Goal: Task Accomplishment & Management: Manage account settings

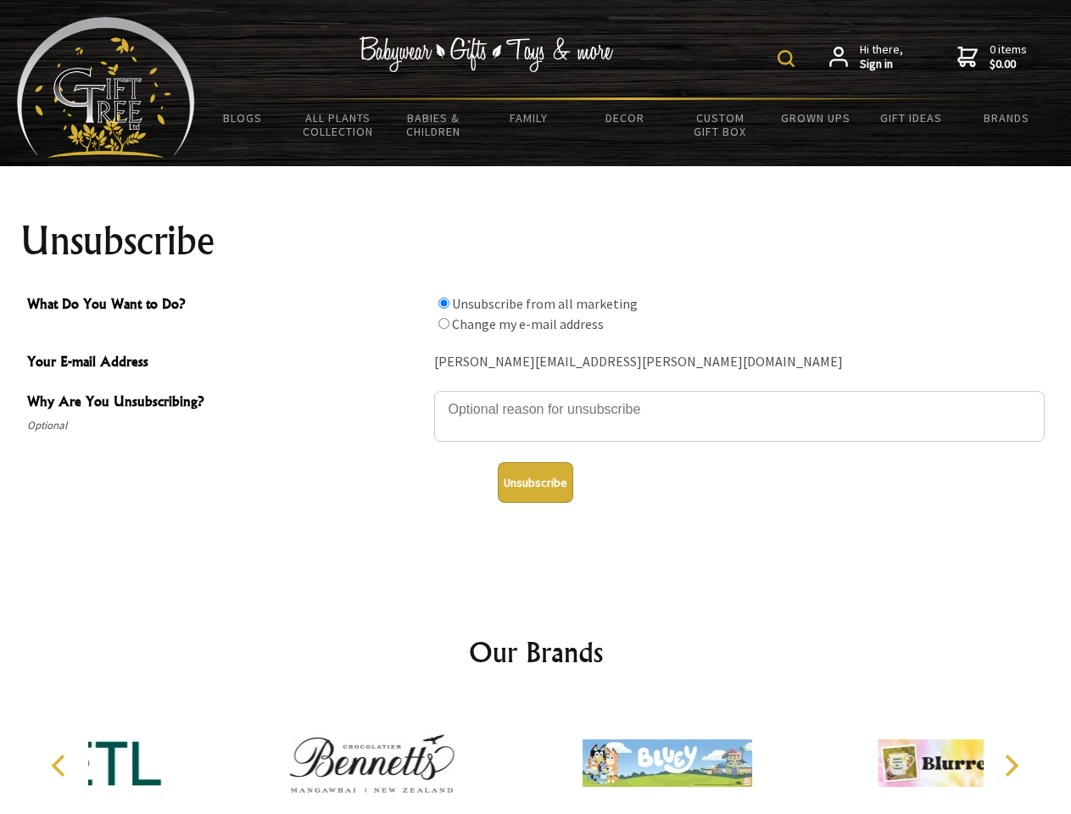
click at [789, 59] on img at bounding box center [785, 58] width 17 height 17
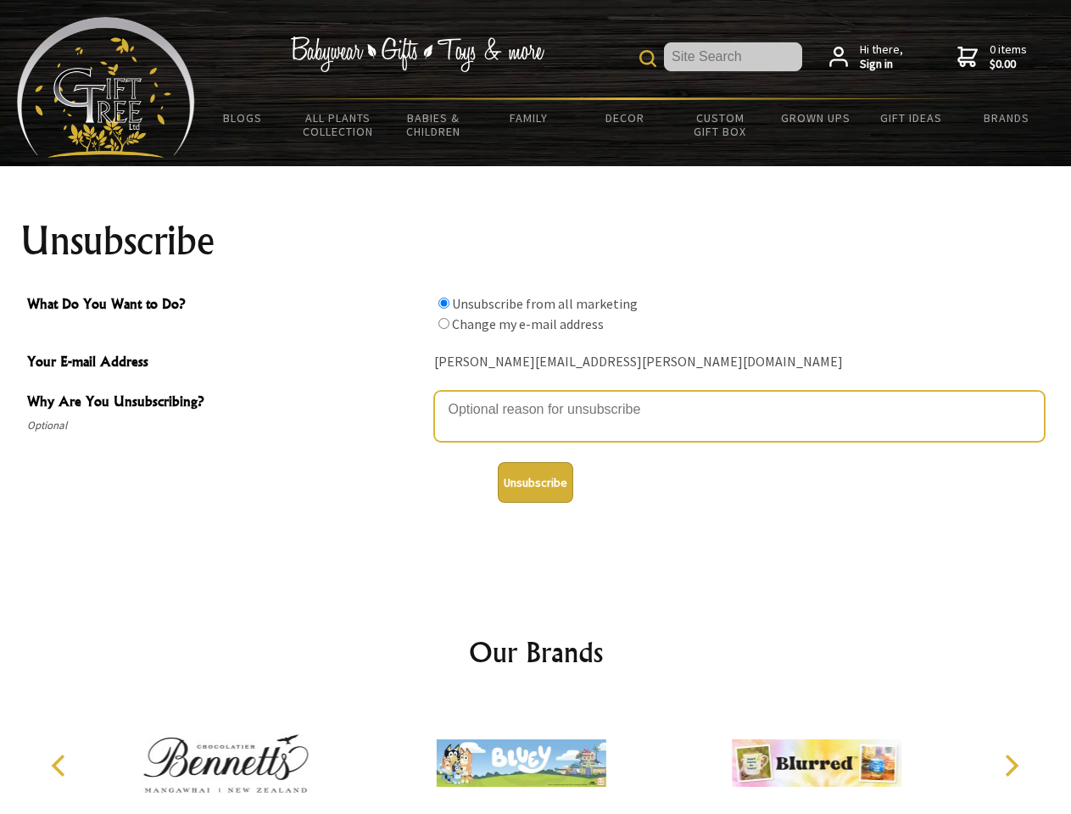
click at [536, 397] on textarea "Why Are You Unsubscribing?" at bounding box center [739, 416] width 610 height 51
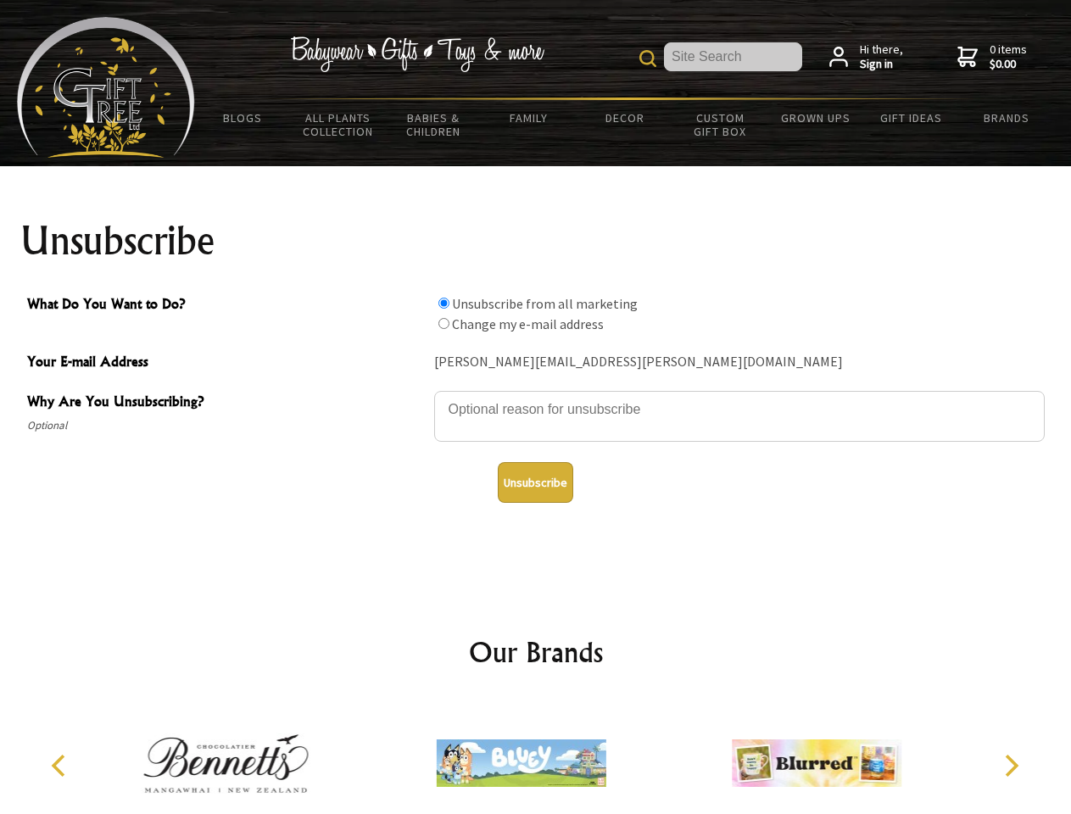
click at [443, 303] on input "What Do You Want to Do?" at bounding box center [443, 303] width 11 height 11
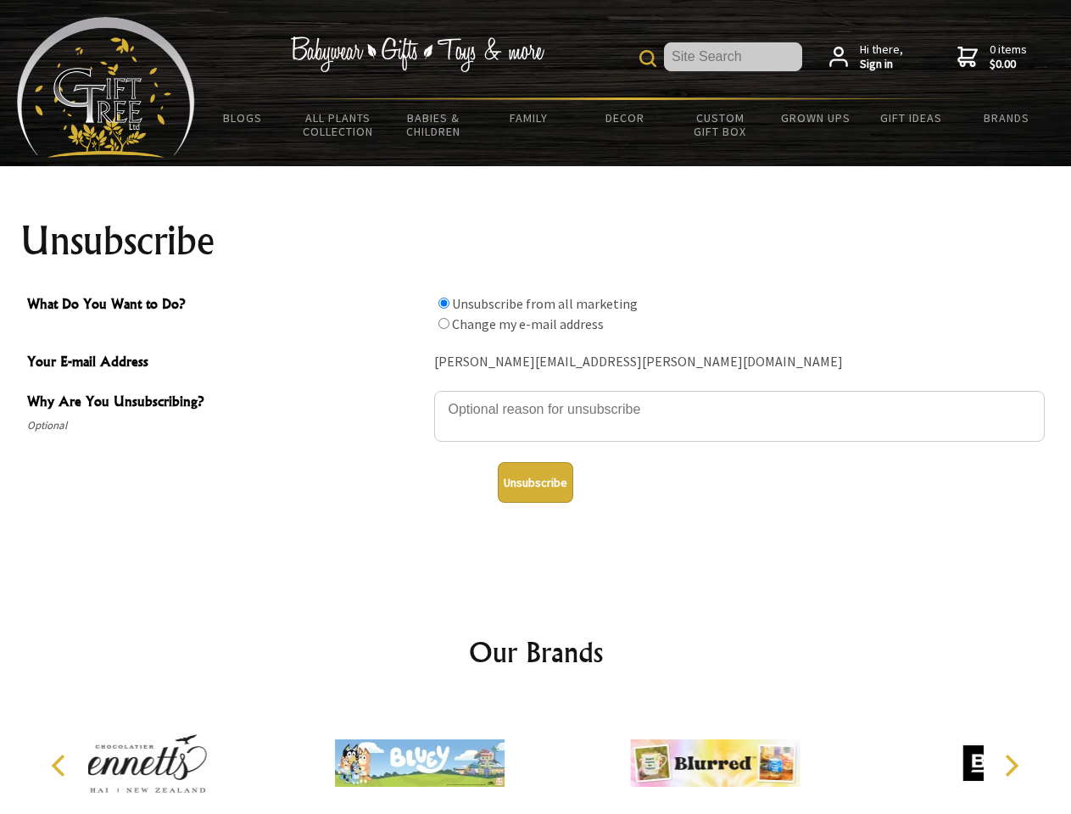
click at [443, 323] on input "What Do You Want to Do?" at bounding box center [443, 323] width 11 height 11
radio input "true"
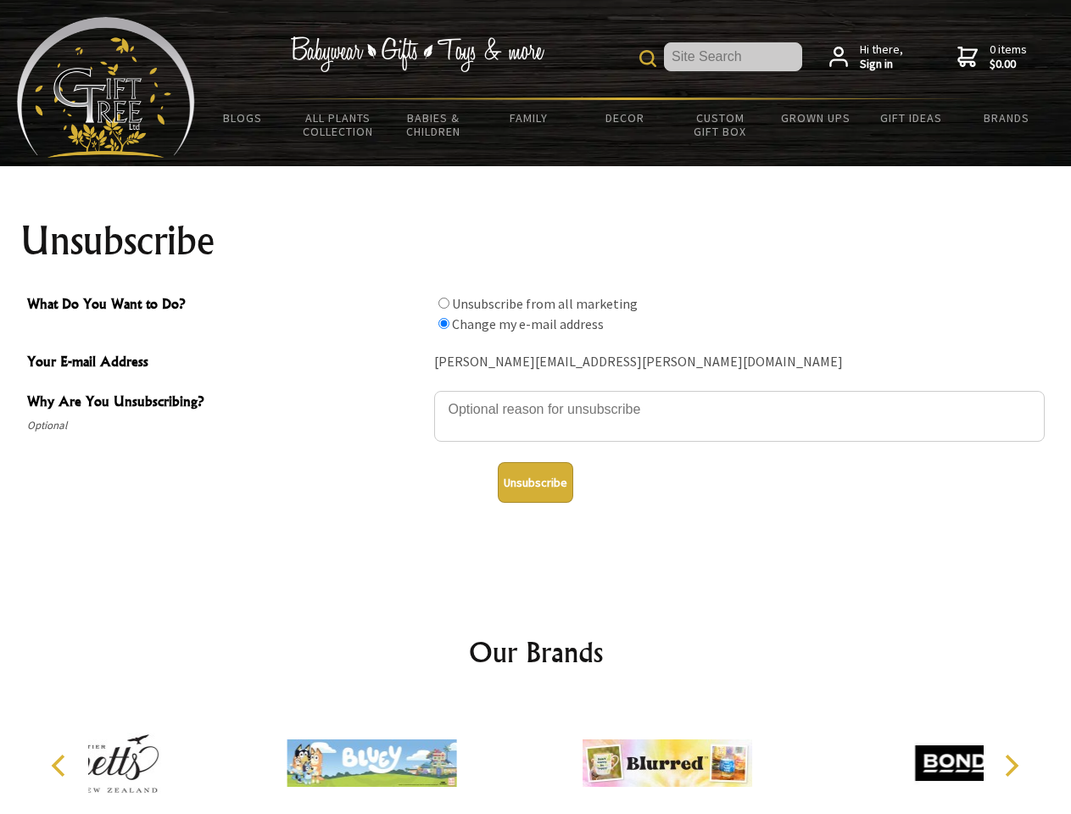
click at [535, 482] on button "Unsubscribe" at bounding box center [535, 482] width 75 height 41
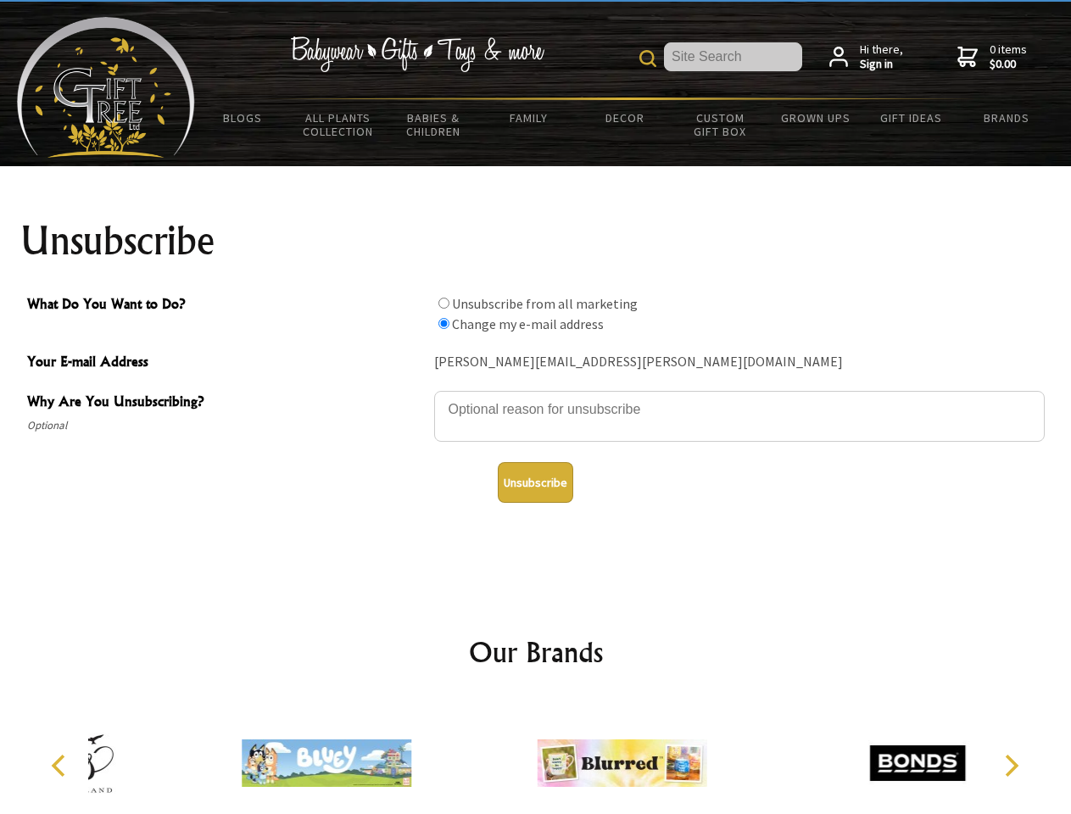
click at [536, 756] on div at bounding box center [621, 765] width 295 height 132
click at [61, 766] on icon "Previous" at bounding box center [60, 766] width 22 height 22
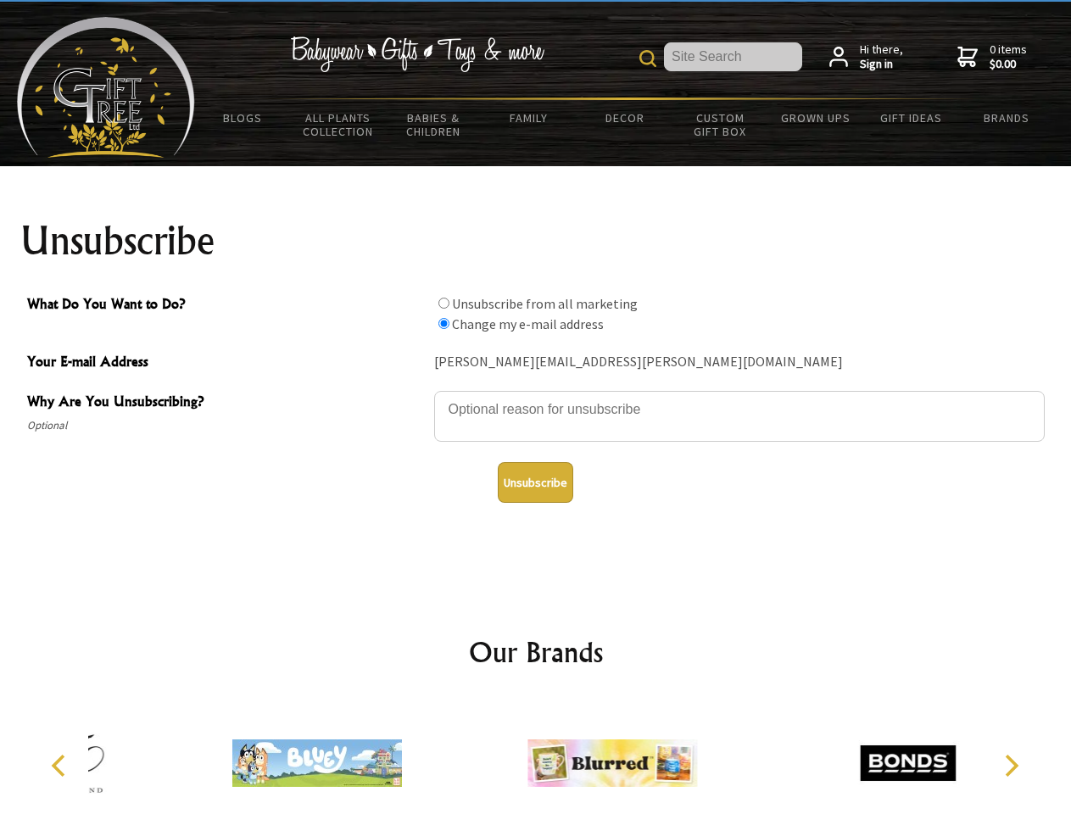
click at [1011, 766] on icon "Next" at bounding box center [1010, 766] width 22 height 22
